Goal: Task Accomplishment & Management: Manage account settings

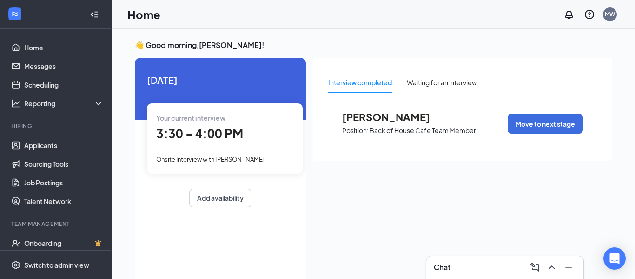
click at [237, 152] on div "Your current interview 3:30 - 4:00 PM Onsite Interview with [PERSON_NAME]" at bounding box center [225, 138] width 156 height 70
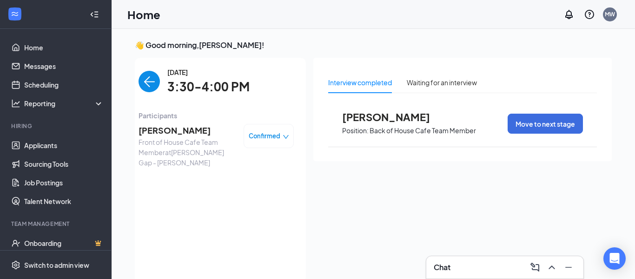
scroll to position [4, 0]
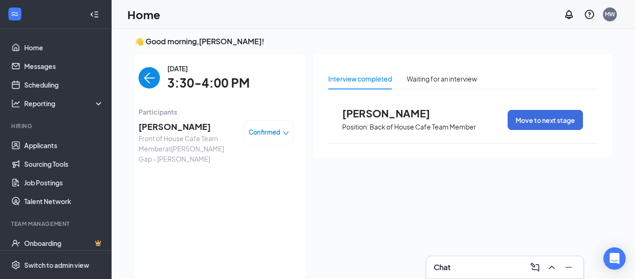
click at [156, 159] on span "Front of House Cafe Team Member at [PERSON_NAME][GEOGRAPHIC_DATA] - [GEOGRAPHIC…" at bounding box center [188, 148] width 98 height 31
click at [156, 126] on span "[PERSON_NAME]" at bounding box center [188, 126] width 98 height 13
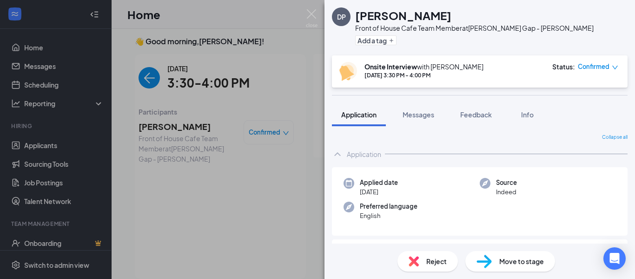
click at [440, 264] on span "Reject" at bounding box center [437, 261] width 20 height 10
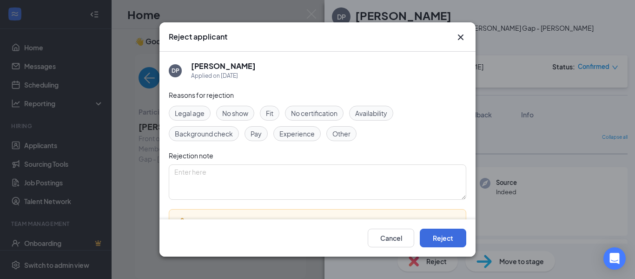
click at [463, 39] on icon "Cross" at bounding box center [461, 37] width 6 height 6
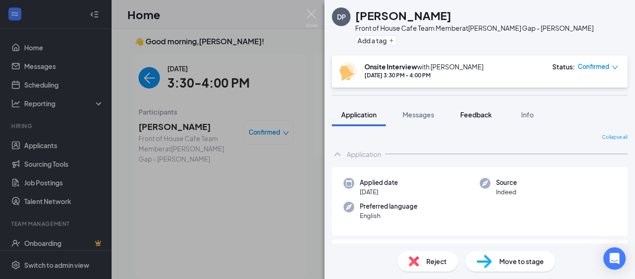
click at [477, 112] on span "Feedback" at bounding box center [477, 114] width 32 height 8
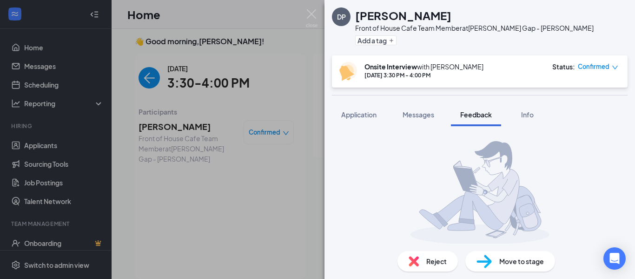
scroll to position [76, 0]
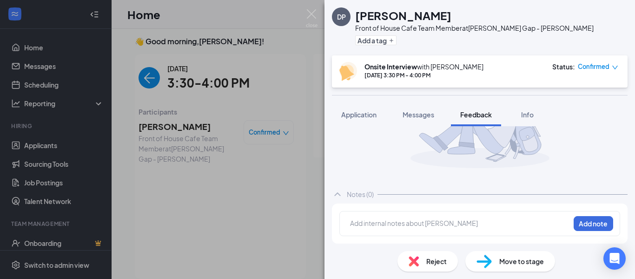
click at [400, 229] on div at bounding box center [460, 224] width 219 height 12
click at [424, 227] on button "Add note" at bounding box center [405, 223] width 37 height 15
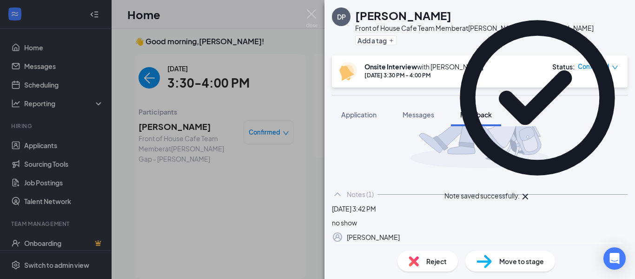
click at [434, 258] on span "Reject" at bounding box center [437, 261] width 20 height 10
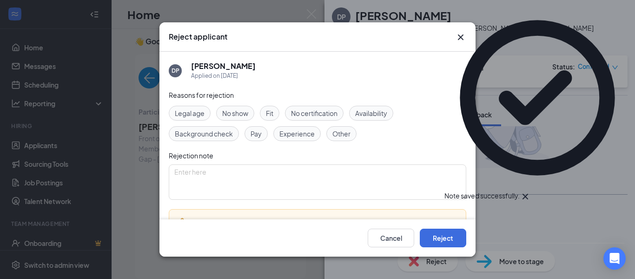
click at [248, 112] on span "No show" at bounding box center [235, 113] width 26 height 10
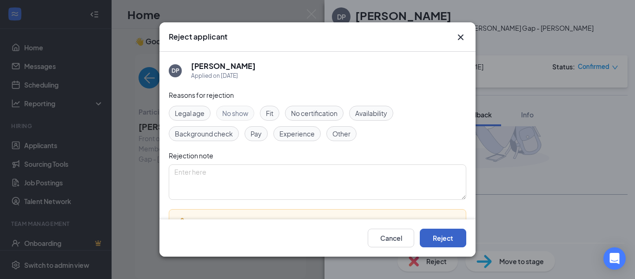
click at [449, 237] on button "Reject" at bounding box center [443, 237] width 47 height 19
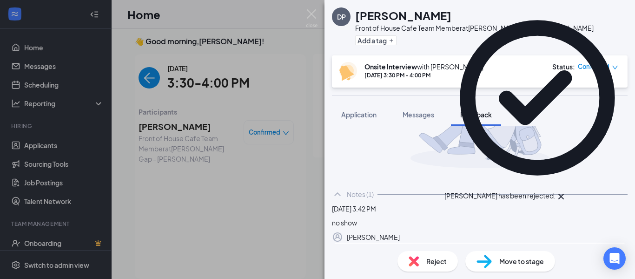
click at [47, 147] on div "DP [PERSON_NAME] Front of House Cafe Team Member at [PERSON_NAME][GEOGRAPHIC_DA…" at bounding box center [317, 139] width 635 height 279
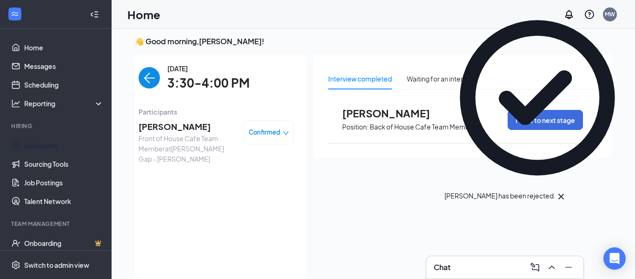
click at [47, 147] on link "Applicants" at bounding box center [64, 145] width 80 height 19
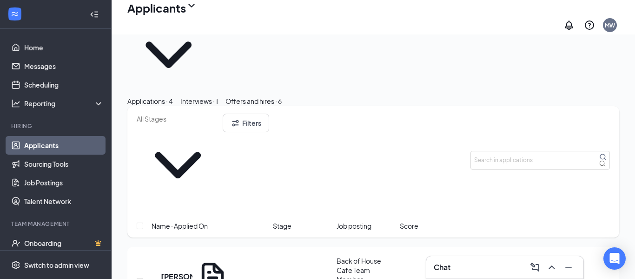
scroll to position [50, 0]
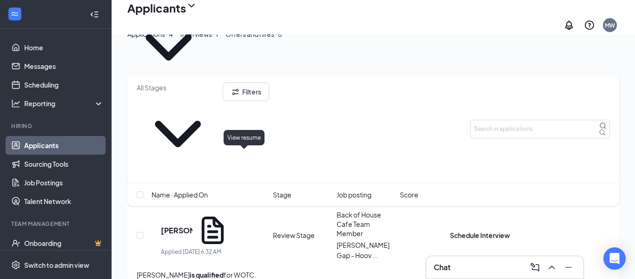
click at [229, 214] on icon "Document" at bounding box center [212, 230] width 33 height 33
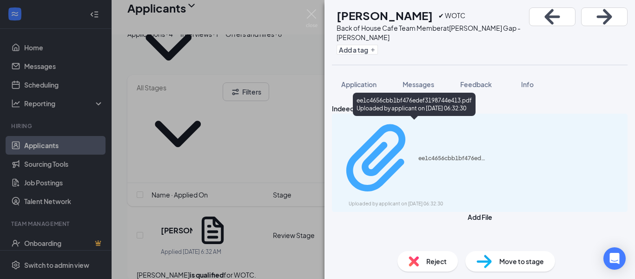
click at [419, 154] on div "ee1c4656cbb1bf476edef3198744e413.pdf" at bounding box center [454, 157] width 70 height 7
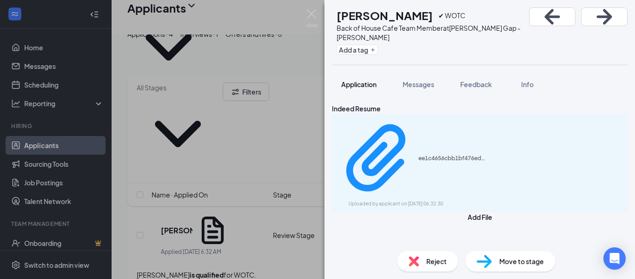
click at [373, 80] on span "Application" at bounding box center [358, 84] width 35 height 8
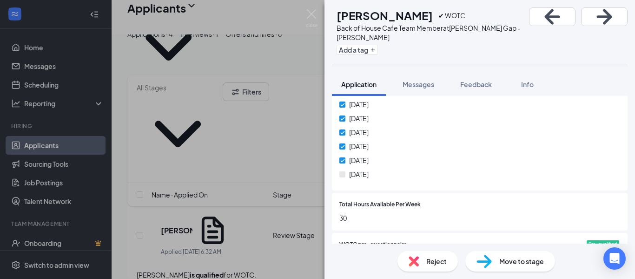
scroll to position [475, 0]
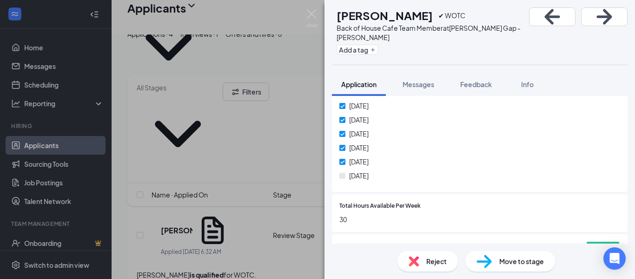
drag, startPoint x: 239, startPoint y: 199, endPoint x: 259, endPoint y: 210, distance: 22.9
click at [239, 199] on div "DS [PERSON_NAME] ✔ WOTC Back of House Cafe Team Member at [PERSON_NAME][GEOGRAP…" at bounding box center [317, 139] width 635 height 279
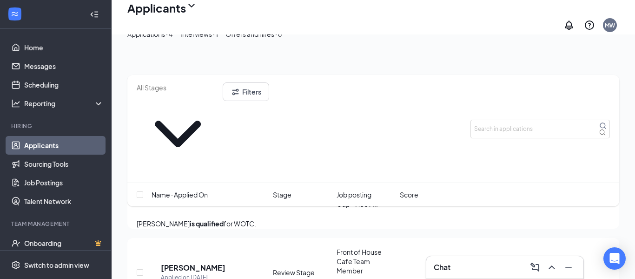
scroll to position [102, 0]
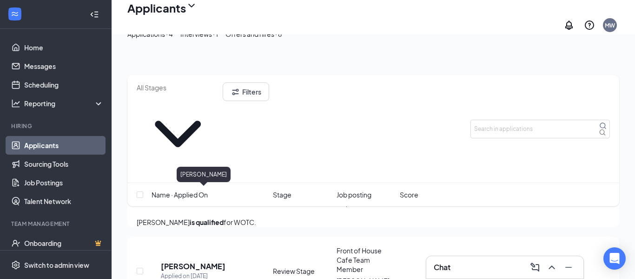
click at [192, 261] on h5 "[PERSON_NAME]" at bounding box center [193, 266] width 65 height 10
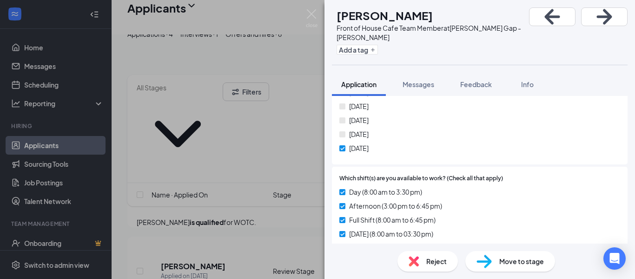
scroll to position [536, 0]
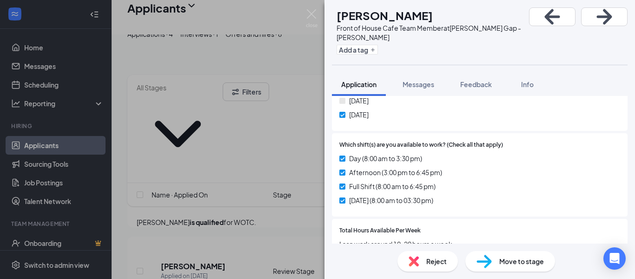
click at [450, 263] on div "Reject" at bounding box center [428, 261] width 60 height 20
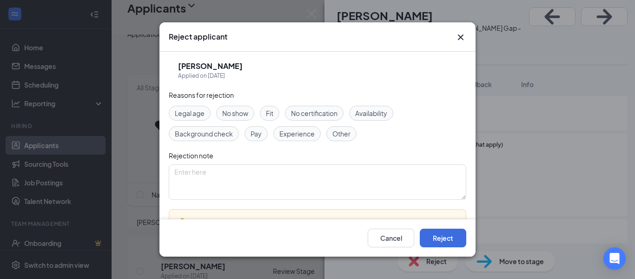
click at [375, 122] on div "Legal age No show Fit No certification Availability Background check Pay Experi…" at bounding box center [318, 123] width 298 height 35
click at [383, 123] on div "Legal age No show Fit No certification Availability Background check Pay Experi…" at bounding box center [318, 123] width 298 height 35
click at [376, 112] on span "Availability" at bounding box center [371, 113] width 32 height 10
click at [465, 240] on button "Reject" at bounding box center [443, 237] width 47 height 19
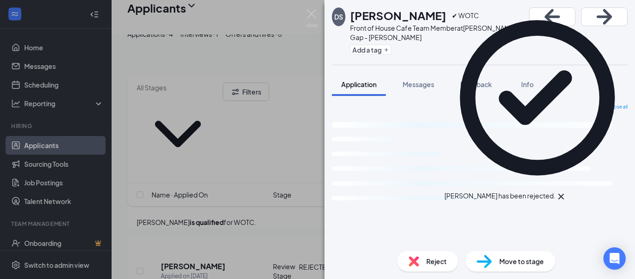
click at [311, 233] on div "DS [PERSON_NAME] ✔ WOTC Front of House Cafe Team Member at [PERSON_NAME][GEOGRA…" at bounding box center [317, 139] width 635 height 279
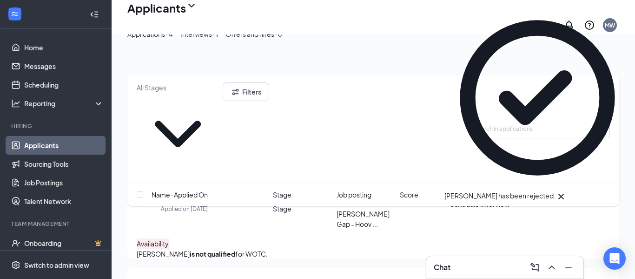
scroll to position [183, 0]
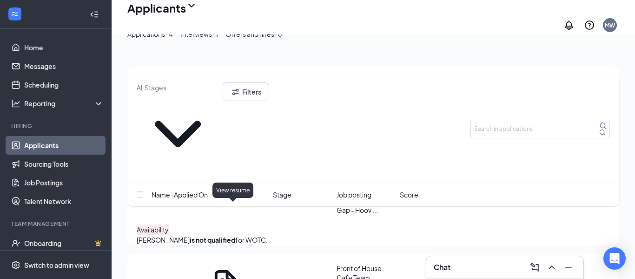
click at [234, 267] on icon "Document" at bounding box center [225, 283] width 33 height 33
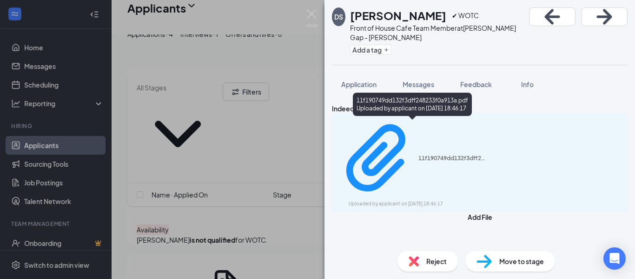
click at [391, 117] on div "11f190749dd132f3dff248233f0a913a.pdf Uploaded by applicant on [DATE] 18:46:17" at bounding box center [412, 106] width 119 height 27
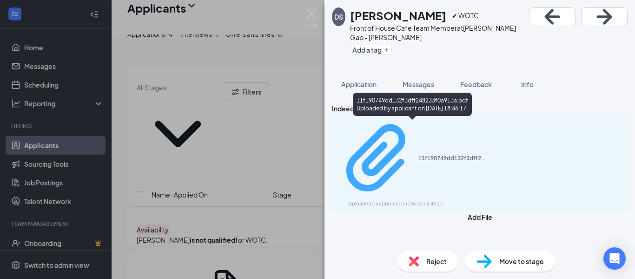
click at [419, 154] on div "11f190749dd132f3dff248233f0a913a.pdf" at bounding box center [454, 157] width 70 height 7
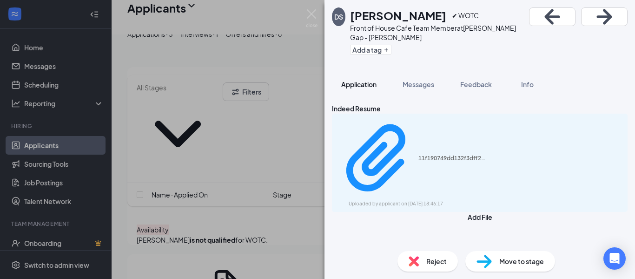
drag, startPoint x: 368, startPoint y: 56, endPoint x: 362, endPoint y: 63, distance: 9.3
click at [366, 58] on div "DS [PERSON_NAME] ✔ WOTC Front of House Cafe Team Member at [PERSON_NAME][GEOGRA…" at bounding box center [480, 139] width 311 height 279
click at [362, 73] on button "Application" at bounding box center [359, 84] width 54 height 23
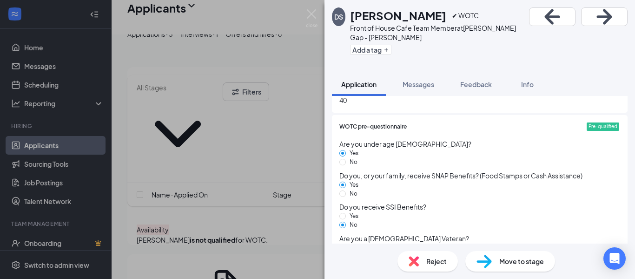
scroll to position [676, 0]
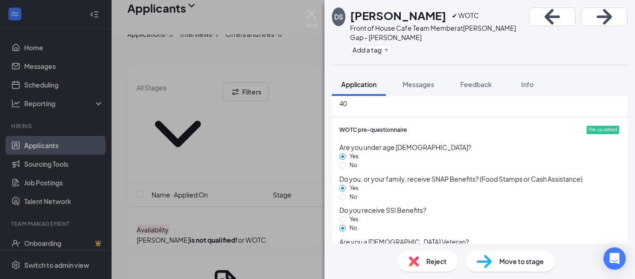
click at [503, 260] on span "Move to stage" at bounding box center [522, 261] width 45 height 10
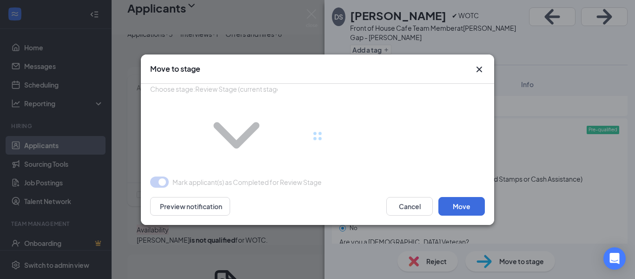
type input "Onsite Interview (next stage)"
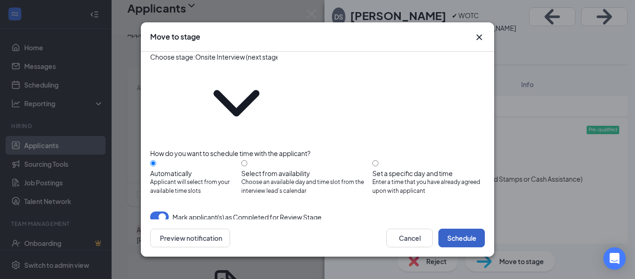
click at [464, 228] on button "Schedule" at bounding box center [462, 237] width 47 height 19
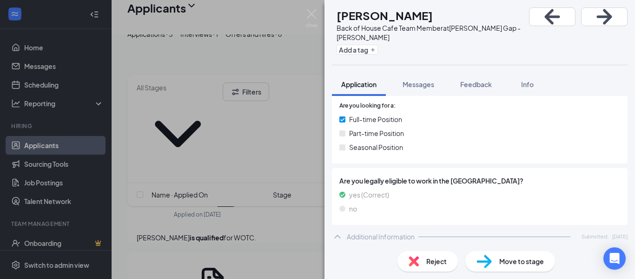
scroll to position [179, 0]
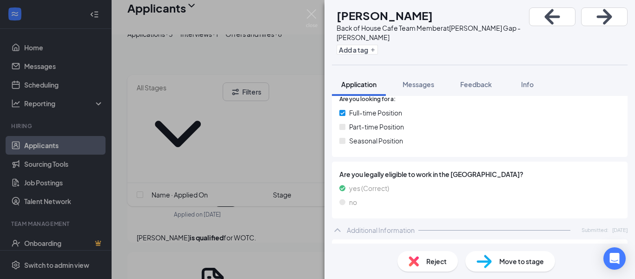
click at [221, 153] on div "[PERSON_NAME] Back of House Cafe Team Member at [PERSON_NAME][GEOGRAPHIC_DATA] …" at bounding box center [317, 139] width 635 height 279
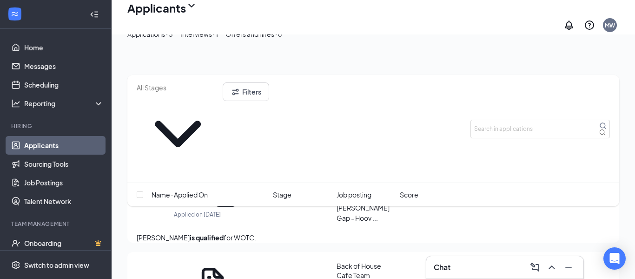
scroll to position [85, 0]
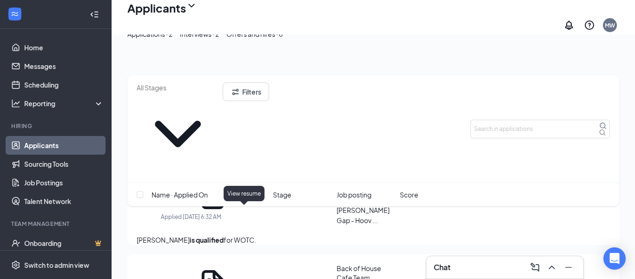
click at [229, 267] on icon "Document" at bounding box center [212, 283] width 33 height 33
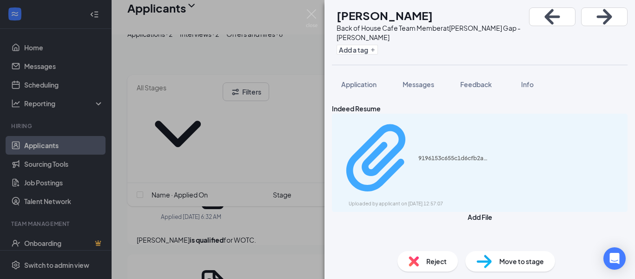
drag, startPoint x: 366, startPoint y: 120, endPoint x: 370, endPoint y: 126, distance: 7.0
click at [365, 121] on div "9196153c655c1d6cfb2adf5d1ddd5d3e.pdf Uploaded by applicant on [DATE] 12:57:07" at bounding box center [480, 163] width 296 height 98
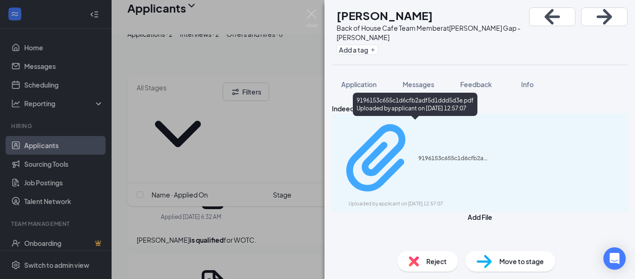
click at [419, 154] on div "9196153c655c1d6cfb2adf5d1ddd5d3e.pdf" at bounding box center [454, 157] width 70 height 7
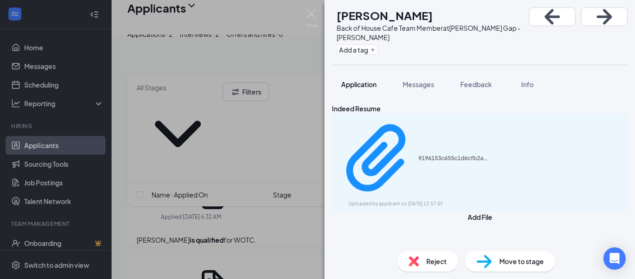
click at [380, 74] on button "Application" at bounding box center [359, 84] width 54 height 23
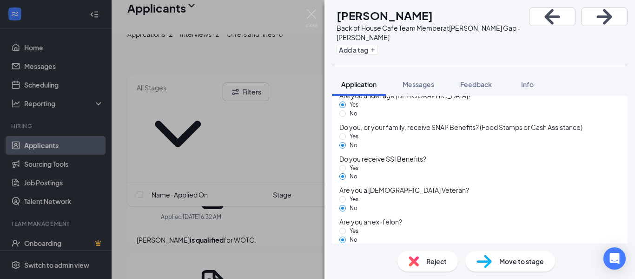
scroll to position [662, 0]
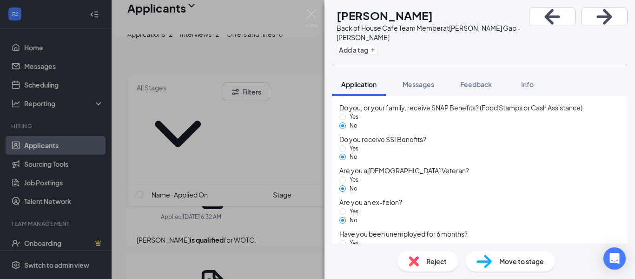
click at [520, 260] on span "Move to stage" at bounding box center [522, 261] width 45 height 10
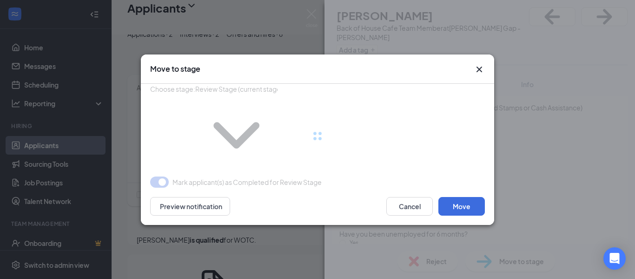
type input "Onsite Interview (next stage)"
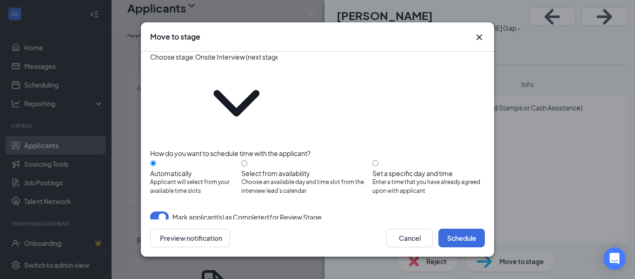
click at [464, 219] on div "Cancel Schedule Preview notification" at bounding box center [318, 237] width 354 height 37
click at [466, 219] on div "Cancel Schedule Preview notification" at bounding box center [318, 237] width 354 height 37
click at [466, 228] on button "Schedule" at bounding box center [462, 237] width 47 height 19
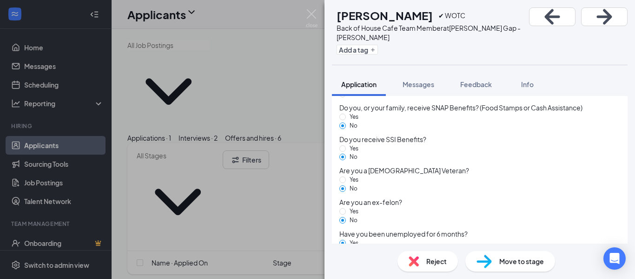
drag, startPoint x: 255, startPoint y: 120, endPoint x: 181, endPoint y: 87, distance: 81.4
click at [254, 120] on div "DS [PERSON_NAME] ✔ WOTC Back of House Cafe Team Member at [PERSON_NAME][GEOGRAP…" at bounding box center [317, 139] width 635 height 279
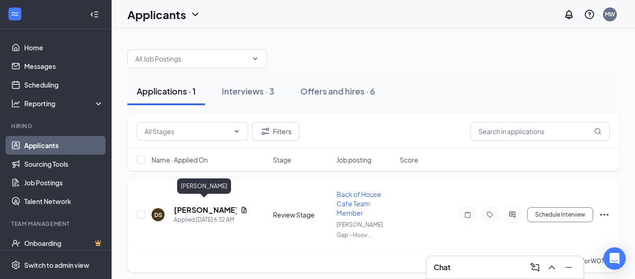
click at [204, 205] on h5 "[PERSON_NAME]" at bounding box center [205, 210] width 63 height 10
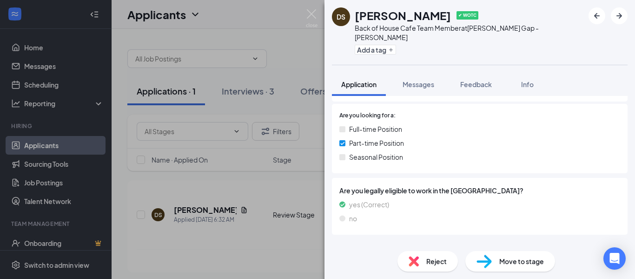
scroll to position [166, 0]
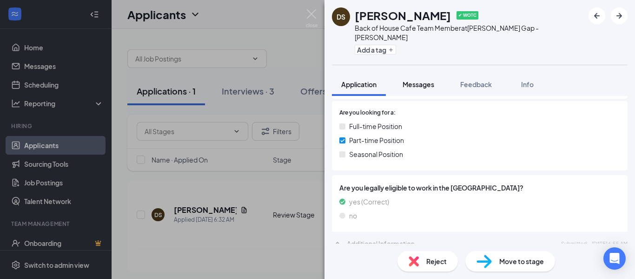
drag, startPoint x: 424, startPoint y: 74, endPoint x: 415, endPoint y: 76, distance: 8.6
click at [423, 80] on span "Messages" at bounding box center [419, 84] width 32 height 8
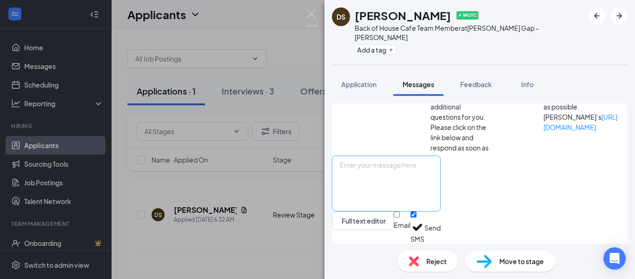
scroll to position [87, 0]
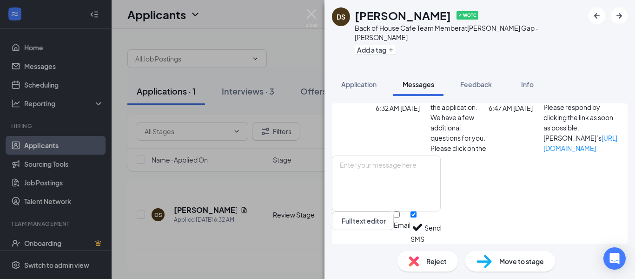
click at [489, 102] on span "Workstream sent automated SMS to [PERSON_NAME]." at bounding box center [516, 82] width 55 height 39
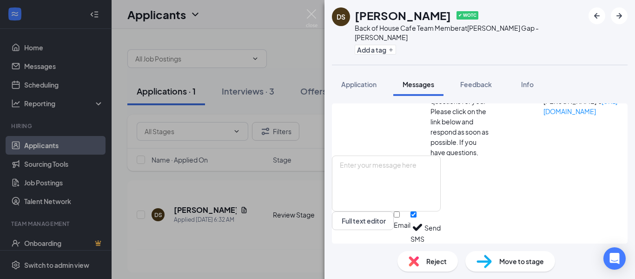
scroll to position [106, 0]
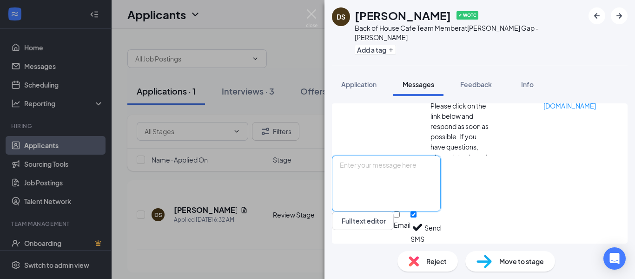
click at [441, 170] on textarea at bounding box center [386, 183] width 109 height 56
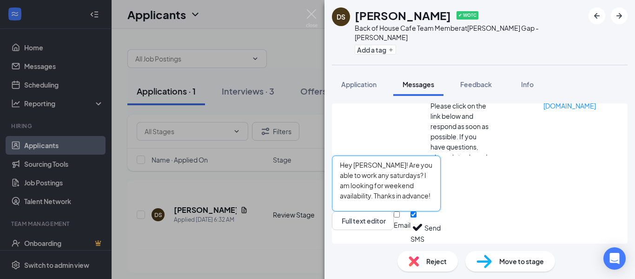
type textarea "Hey [PERSON_NAME]! Are you able to work any saturdays? I am looking for weekend…"
click at [441, 231] on button "Send" at bounding box center [433, 227] width 16 height 32
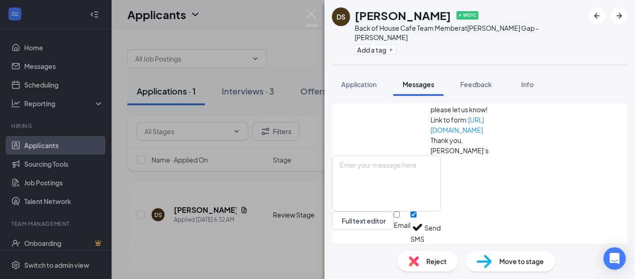
scroll to position [224, 0]
click at [238, 230] on div "DS Deborah Stephens ✔ WOTC Back of House Cafe Team Member at Brock's Gap - Hoov…" at bounding box center [317, 139] width 635 height 279
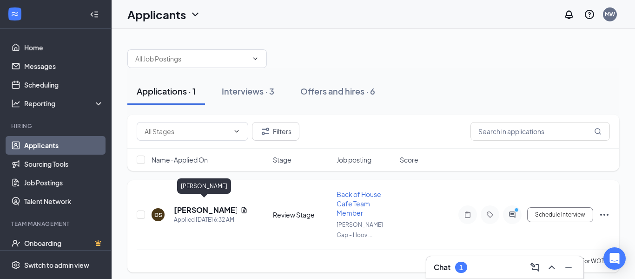
click at [198, 207] on h5 "[PERSON_NAME]" at bounding box center [205, 210] width 63 height 10
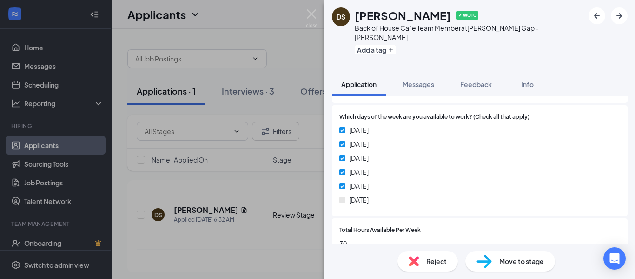
scroll to position [475, 0]
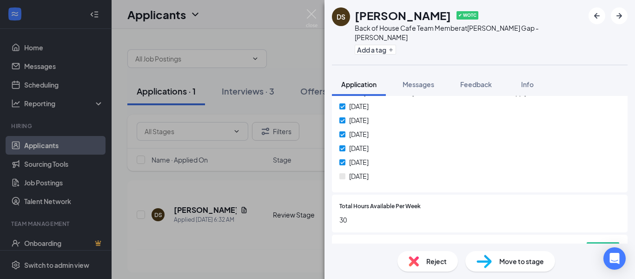
click at [518, 261] on span "Move to stage" at bounding box center [522, 261] width 45 height 10
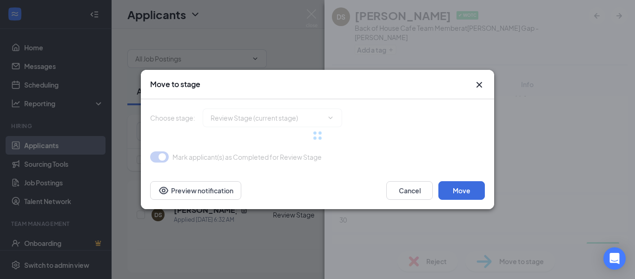
type input "Onsite Interview (next stage)"
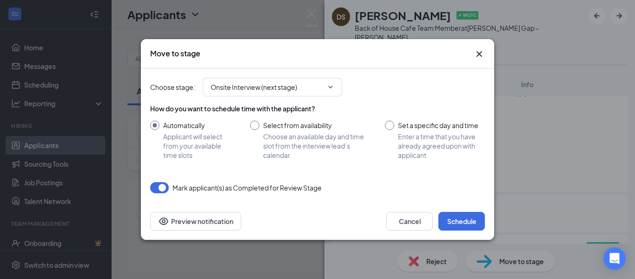
click at [476, 59] on icon "Cross" at bounding box center [479, 53] width 11 height 11
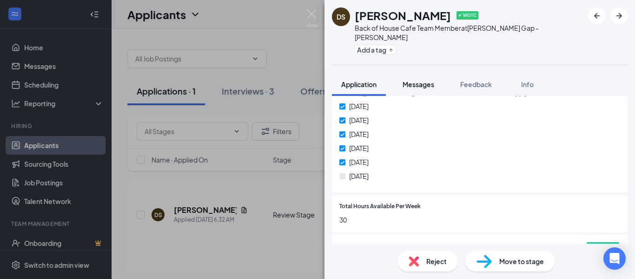
click at [413, 80] on span "Messages" at bounding box center [419, 84] width 32 height 8
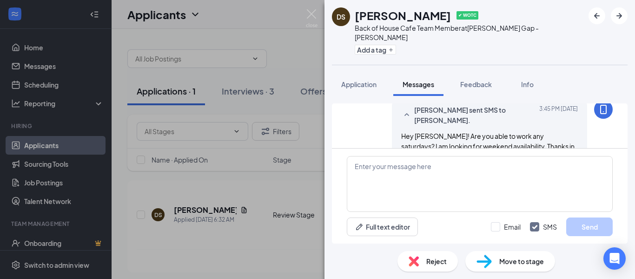
scroll to position [146, 0]
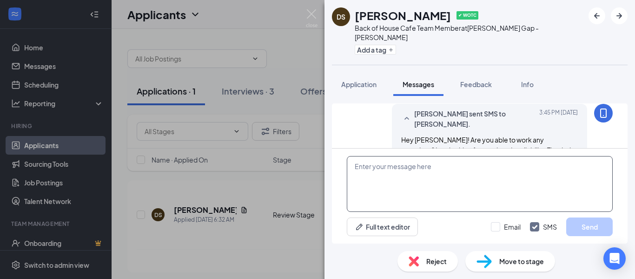
click at [538, 167] on textarea at bounding box center [480, 184] width 266 height 56
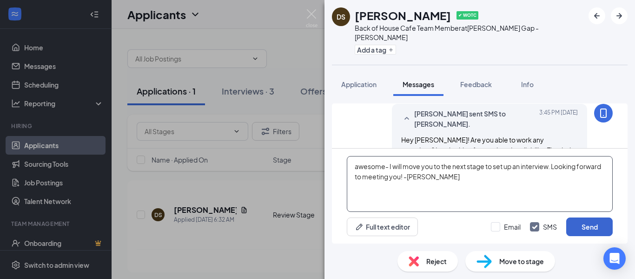
type textarea "awesome- I will move you to the next stage to set up an interview. Looking forw…"
click at [588, 227] on button "Send" at bounding box center [590, 226] width 47 height 19
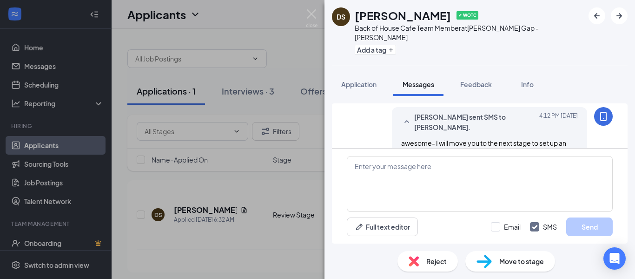
scroll to position [277, 0]
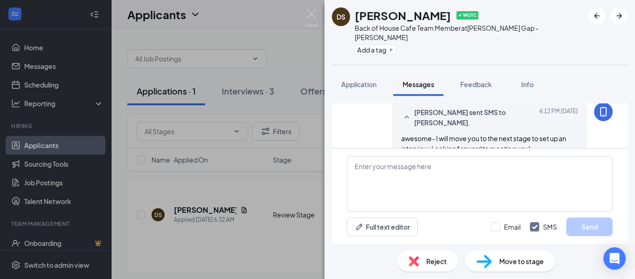
click at [513, 260] on span "Move to stage" at bounding box center [522, 261] width 45 height 10
type input "Onsite Interview (next stage)"
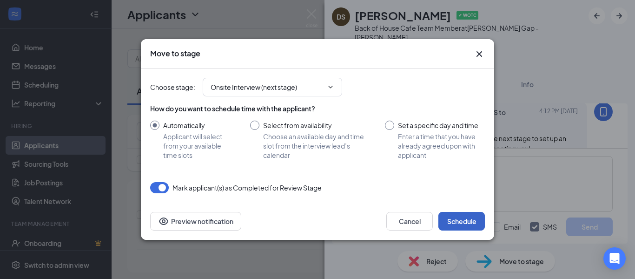
click at [444, 223] on button "Schedule" at bounding box center [462, 221] width 47 height 19
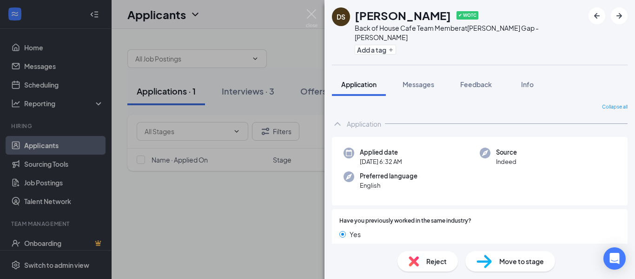
click at [197, 225] on div "DS [PERSON_NAME] ✔ WOTC Back of House Cafe Team Member at [PERSON_NAME][GEOGRAP…" at bounding box center [317, 139] width 635 height 279
